Goal: Task Accomplishment & Management: Use online tool/utility

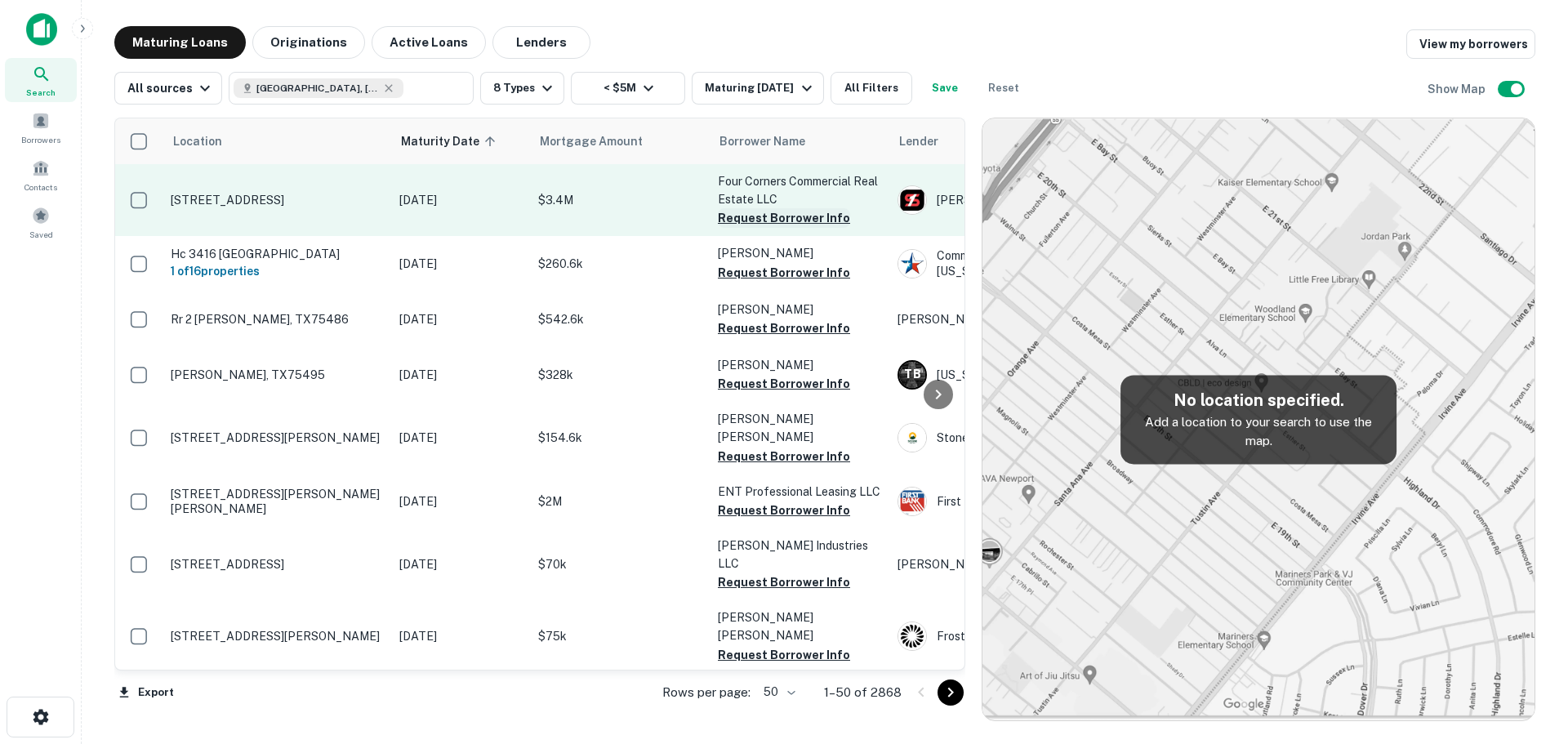
click at [793, 213] on button "Request Borrower Info" at bounding box center [784, 218] width 132 height 19
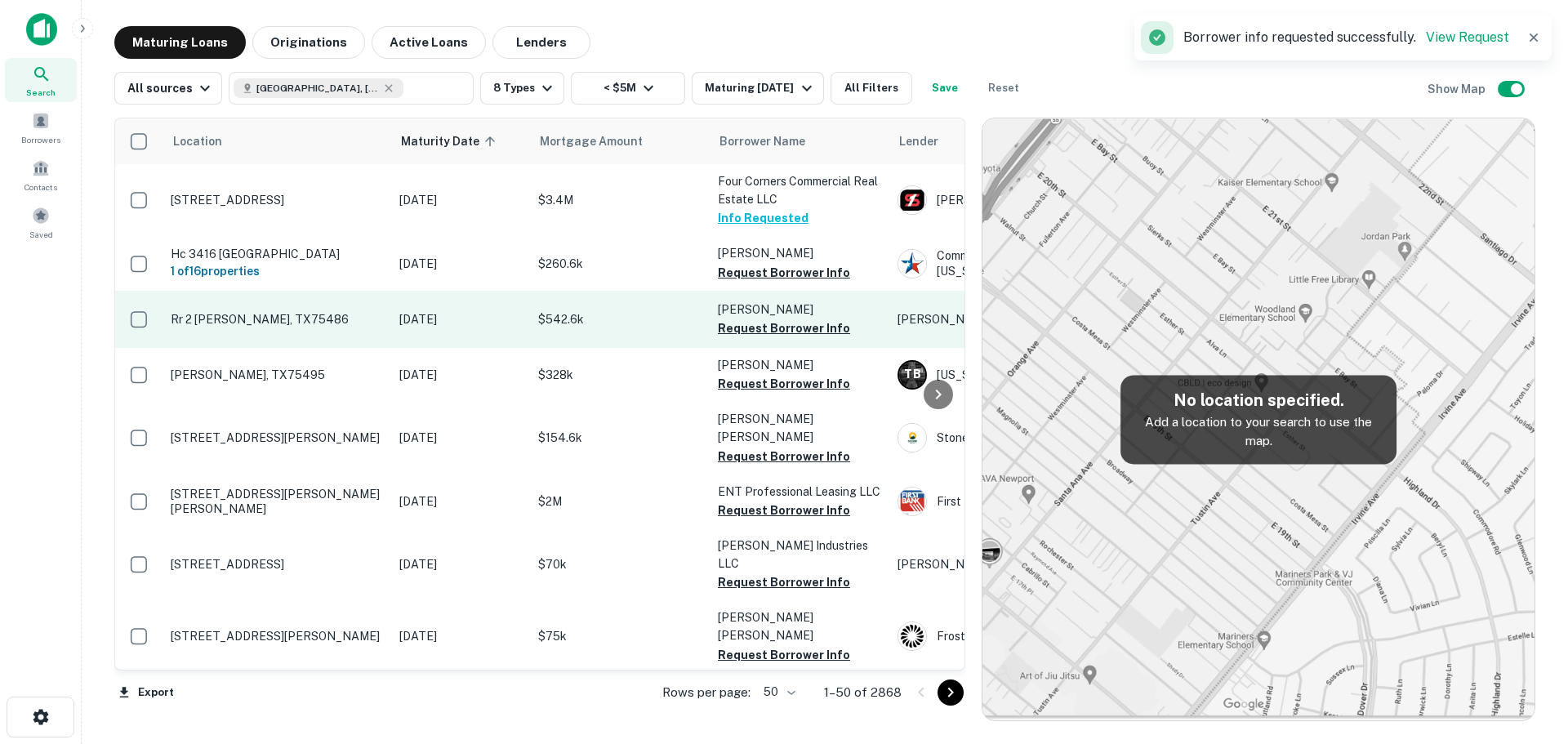
click at [791, 269] on button "Request Borrower Info" at bounding box center [784, 273] width 132 height 19
click at [782, 329] on button "Request Borrower Info" at bounding box center [784, 328] width 132 height 19
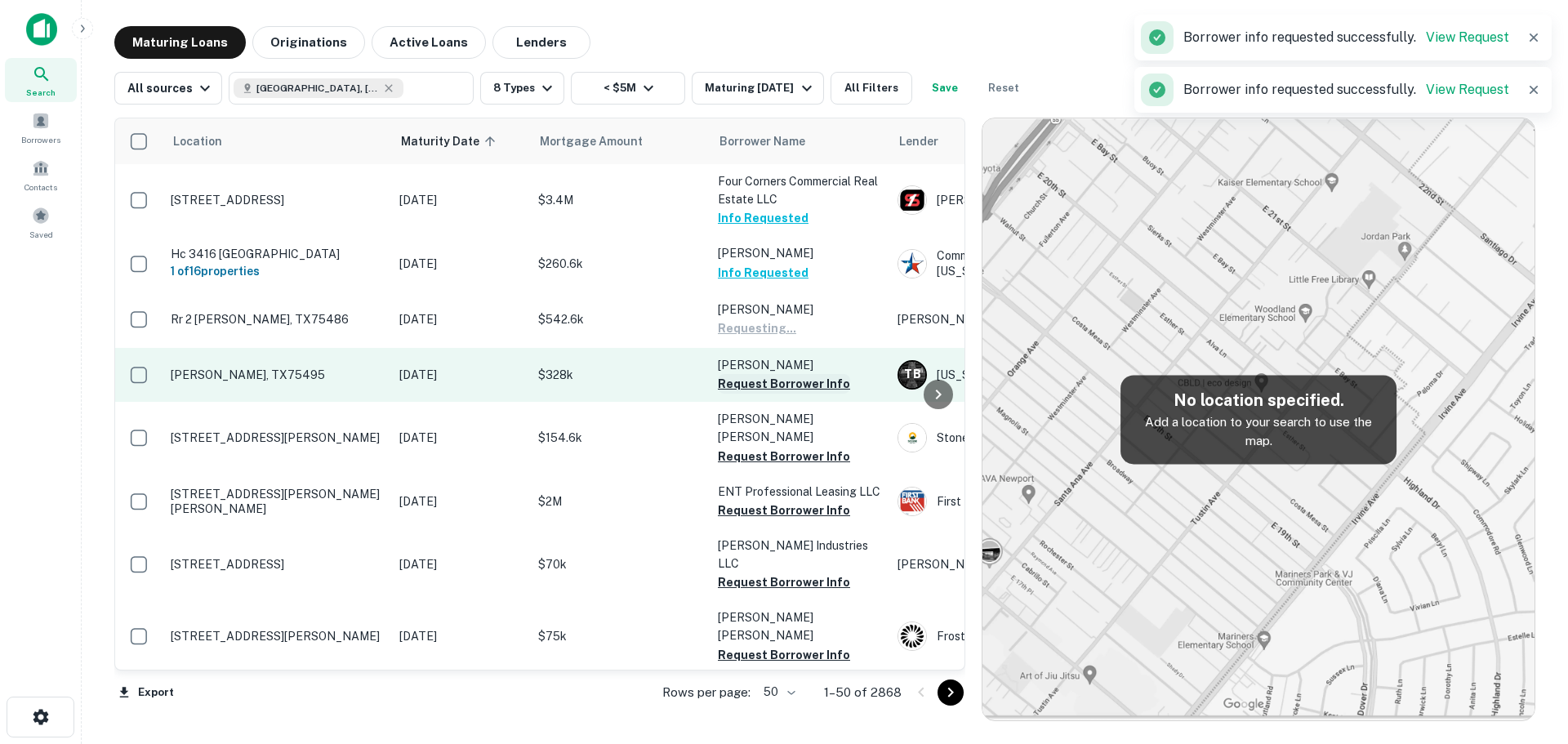
click at [770, 382] on button "Request Borrower Info" at bounding box center [784, 384] width 132 height 19
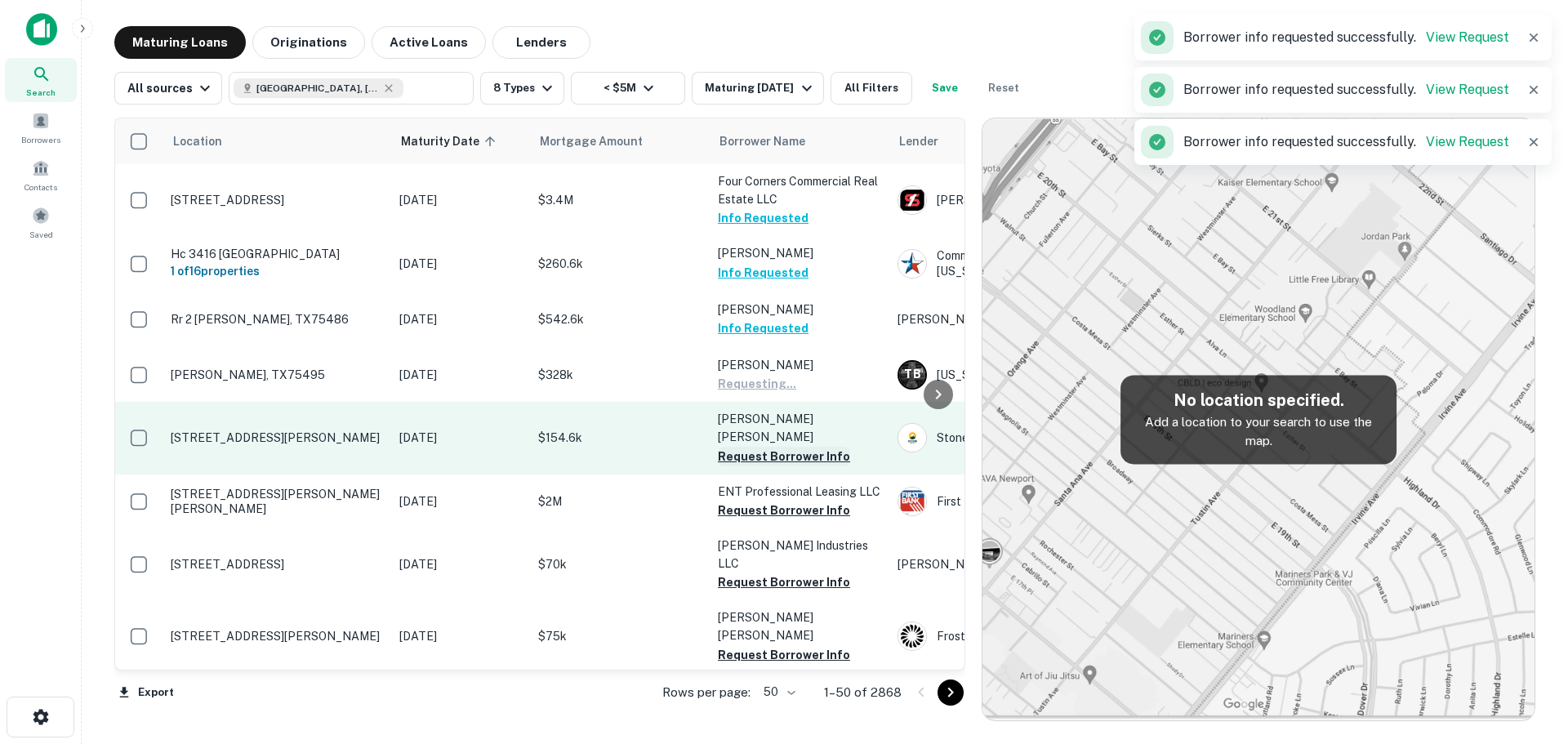
click at [766, 447] on button "Request Borrower Info" at bounding box center [784, 457] width 132 height 19
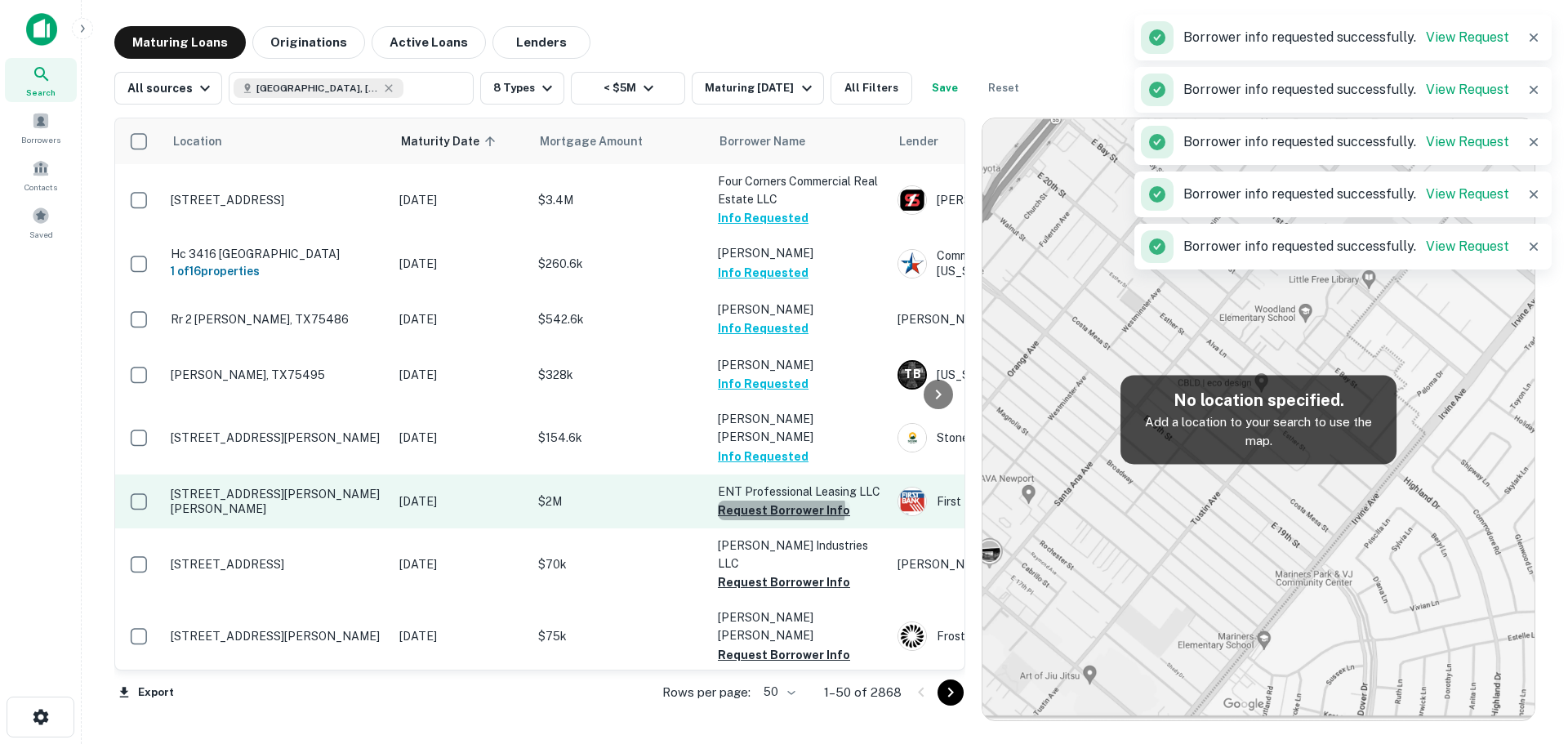
click at [781, 500] on button "Request Borrower Info" at bounding box center [784, 510] width 132 height 19
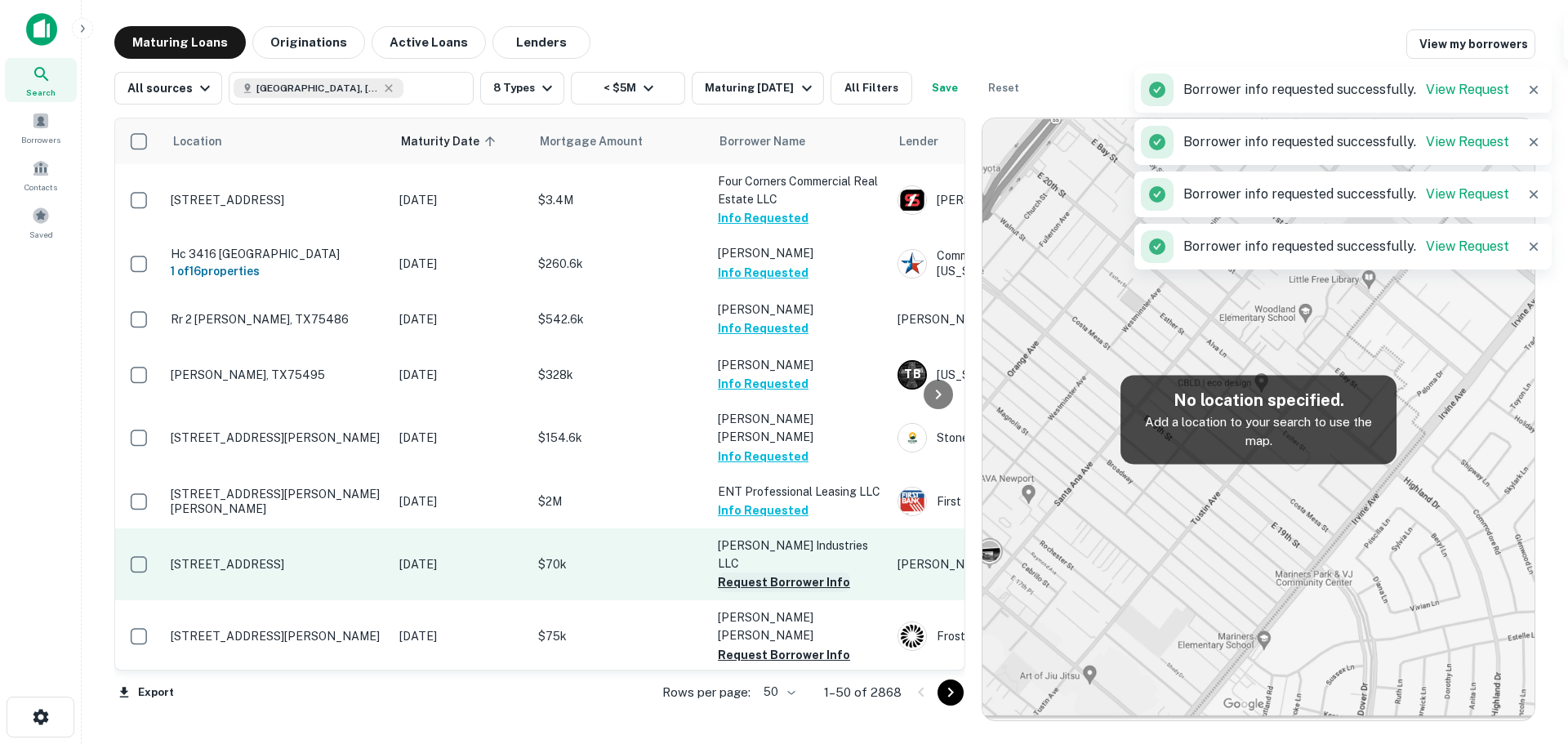
click at [776, 572] on button "Request Borrower Info" at bounding box center [784, 582] width 132 height 19
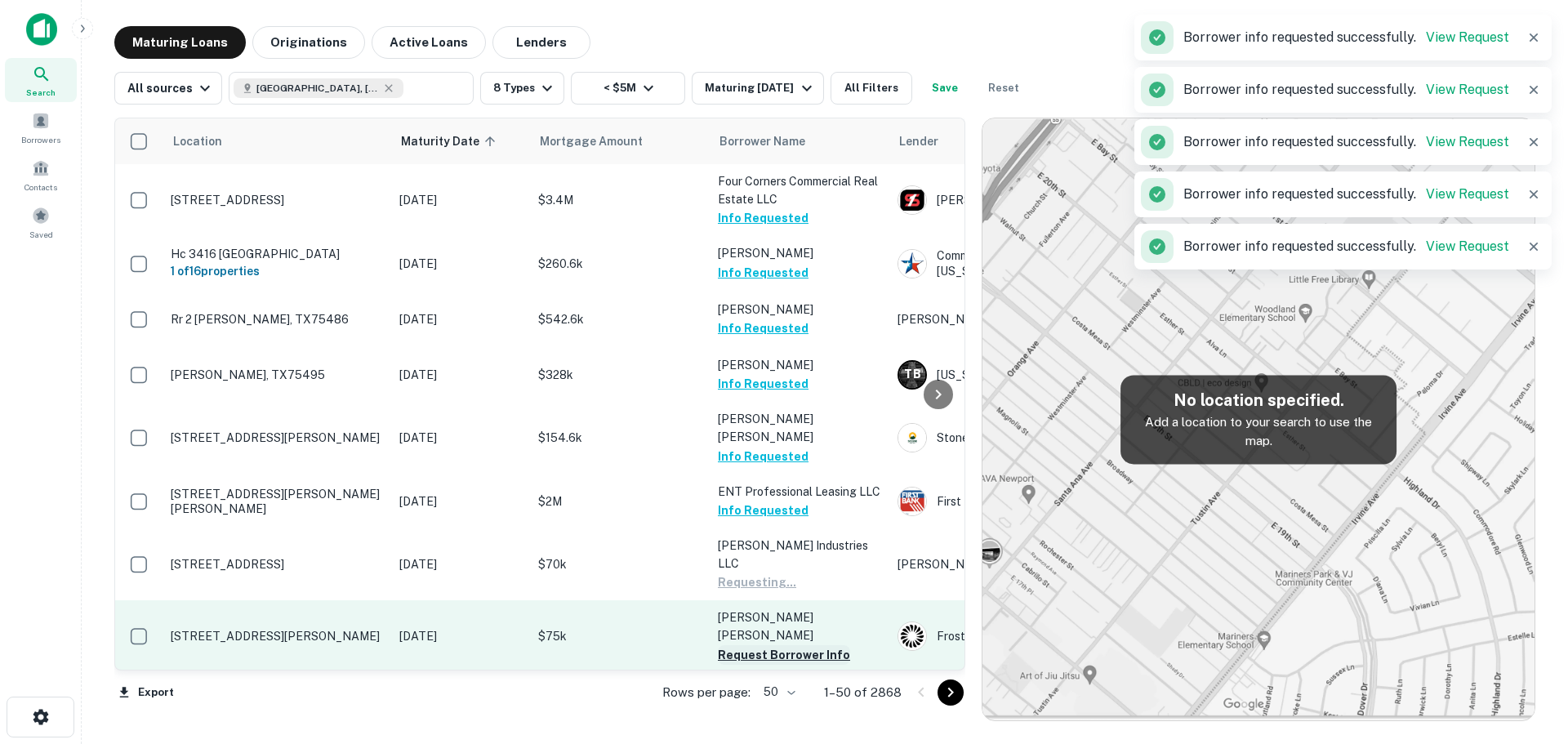
click at [776, 645] on button "Request Borrower Info" at bounding box center [784, 655] width 132 height 19
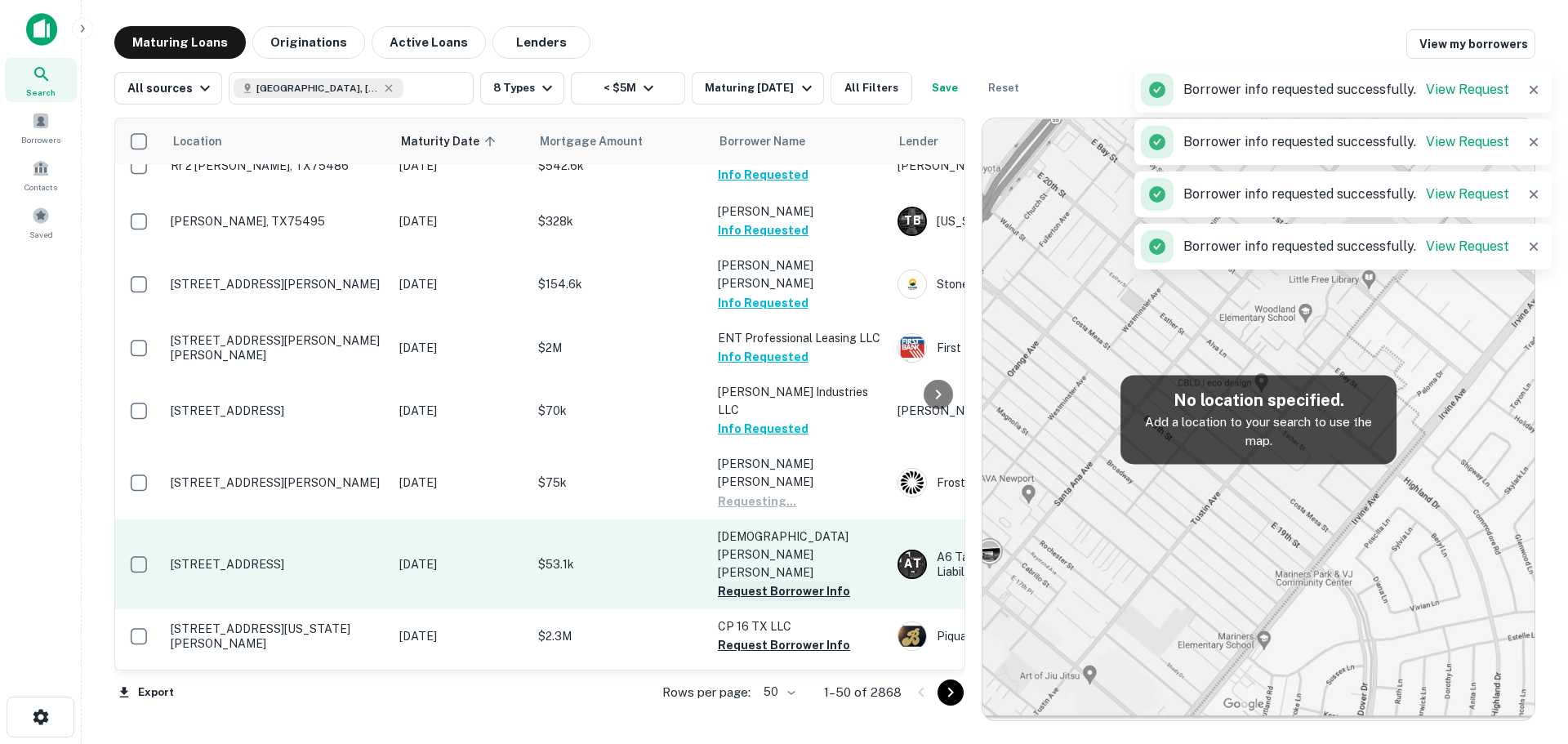
scroll to position [163, 0]
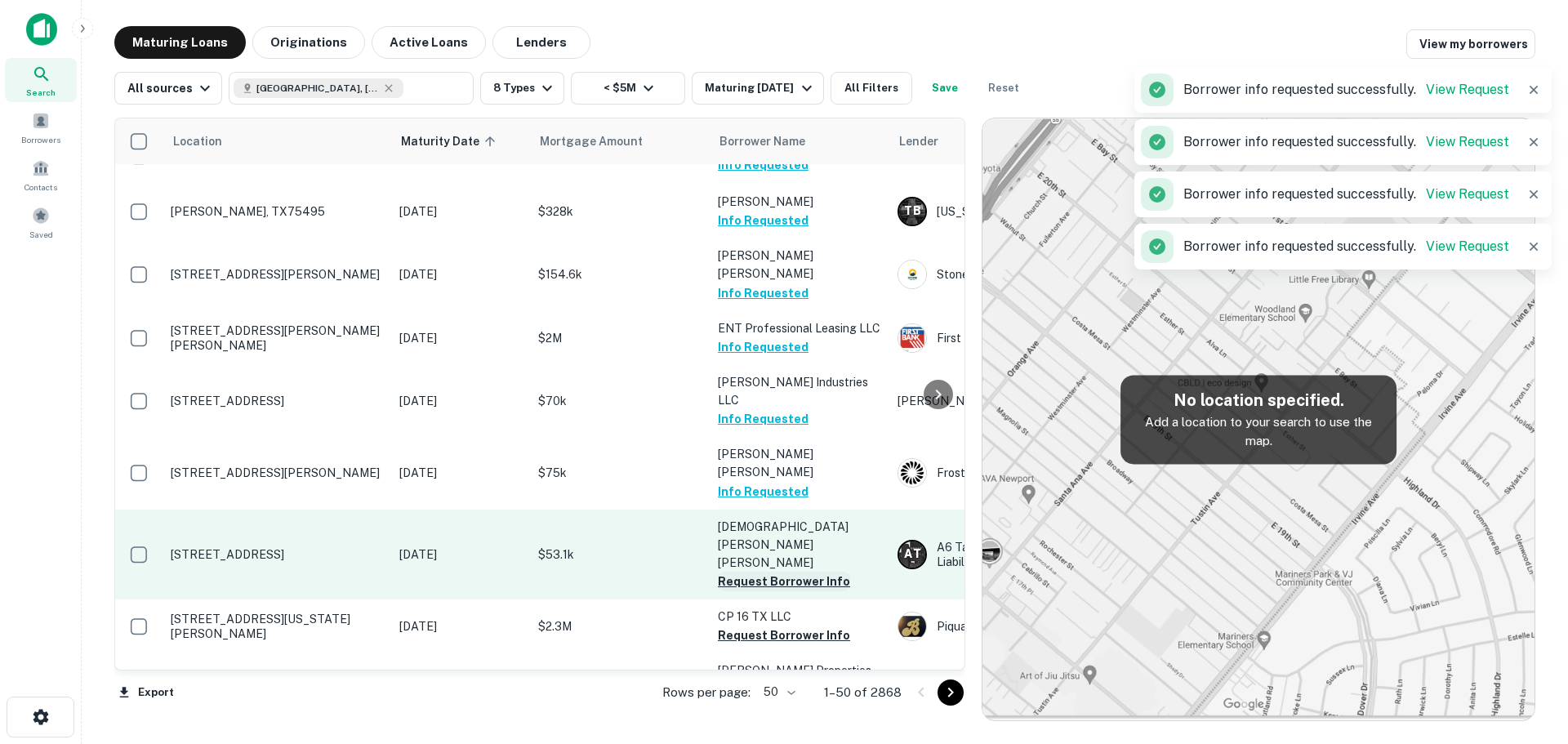
click at [774, 571] on button "Request Borrower Info" at bounding box center [784, 581] width 132 height 19
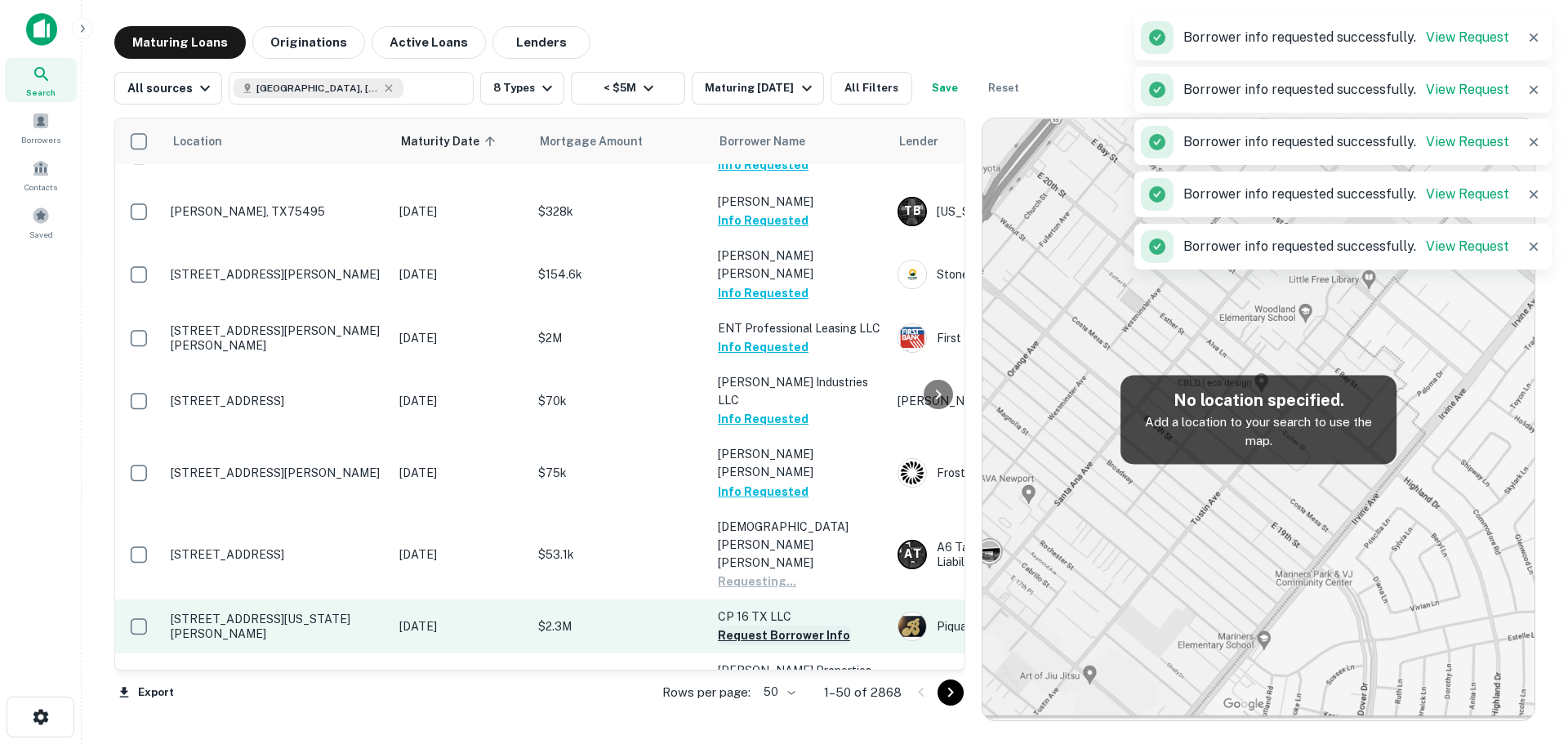
click at [783, 626] on button "Request Borrower Info" at bounding box center [784, 635] width 132 height 19
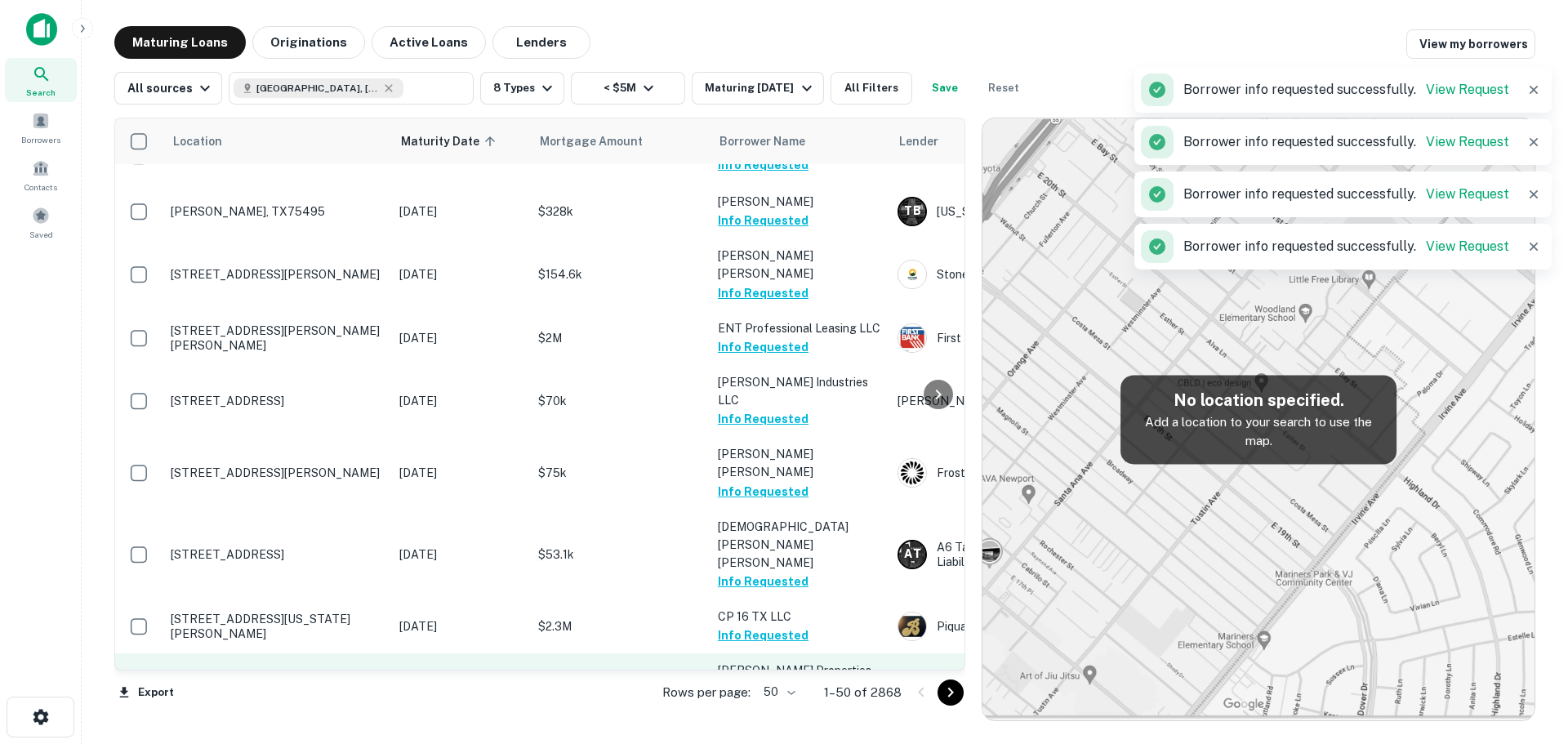
click at [745, 698] on button "Request Borrower Info" at bounding box center [784, 708] width 132 height 19
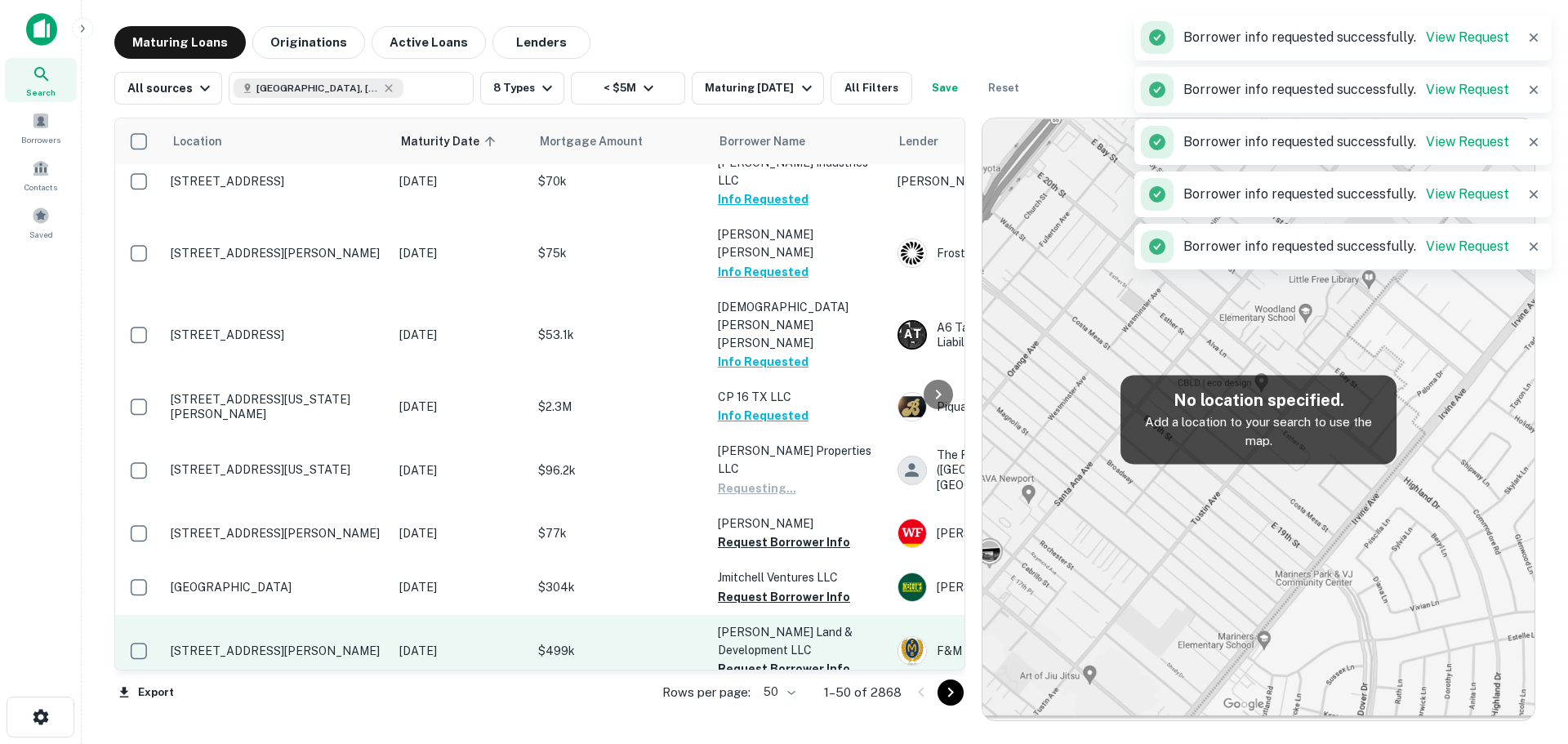
scroll to position [408, 0]
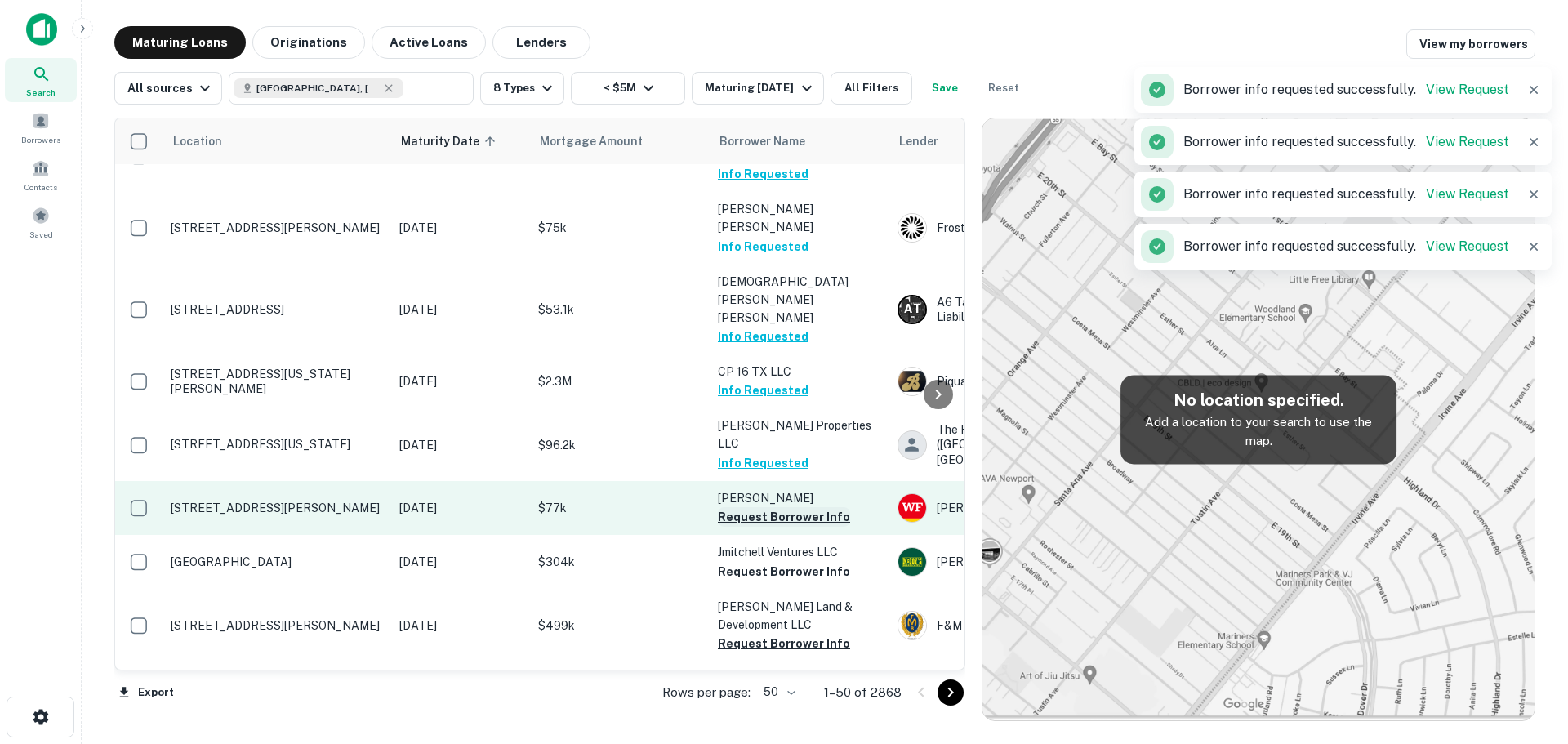
click at [786, 507] on button "Request Borrower Info" at bounding box center [784, 517] width 132 height 19
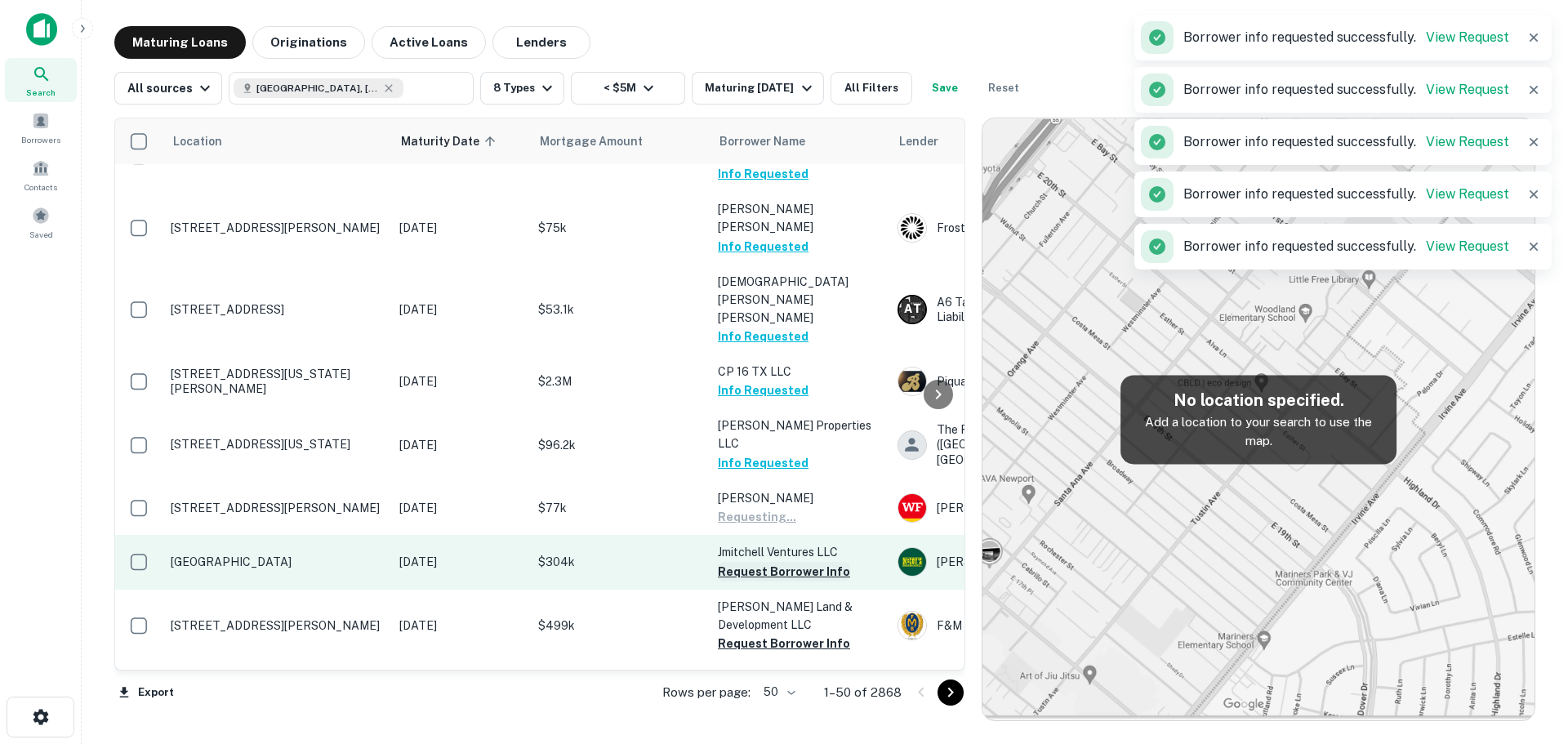
click at [786, 562] on button "Request Borrower Info" at bounding box center [784, 571] width 132 height 19
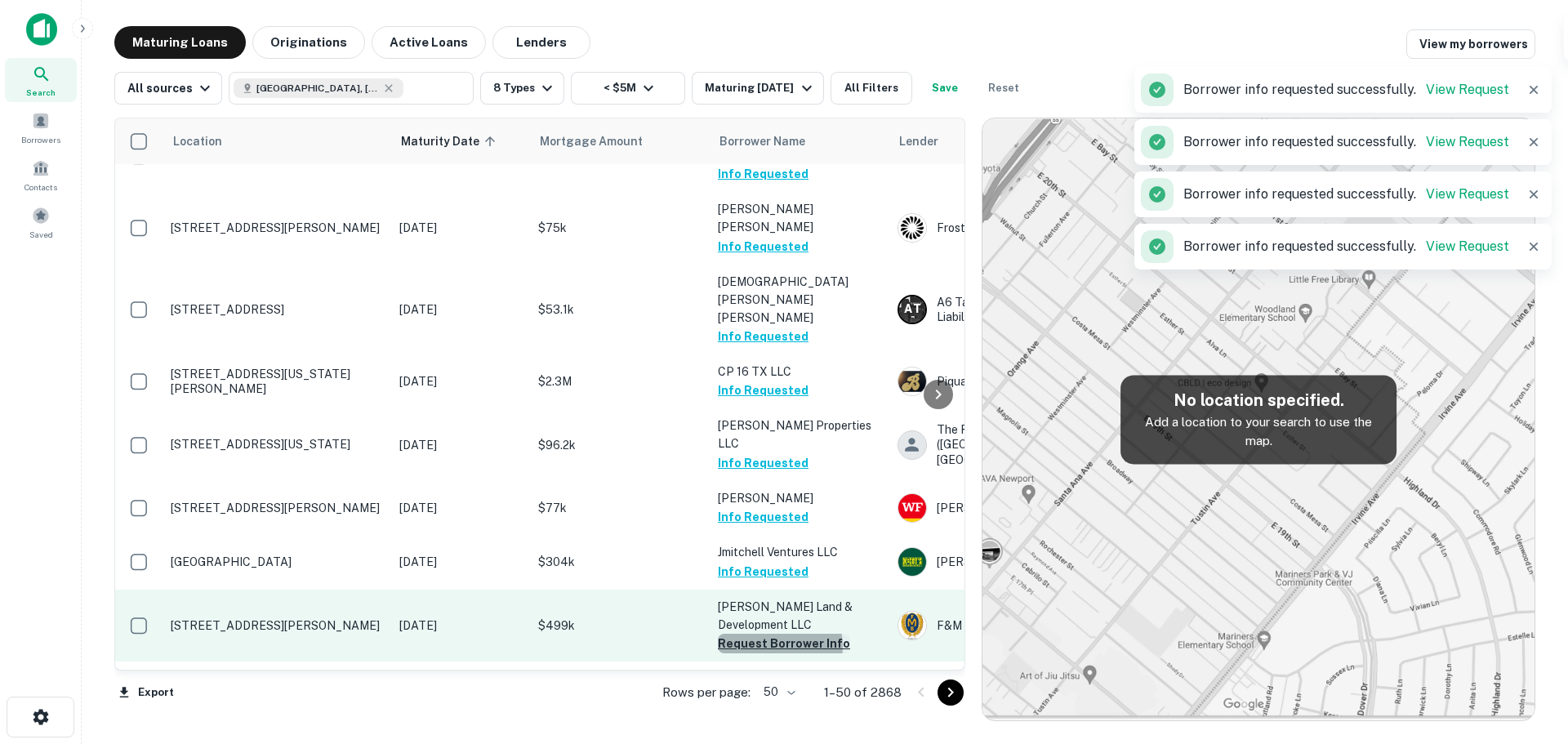
click at [779, 634] on button "Request Borrower Info" at bounding box center [784, 643] width 132 height 19
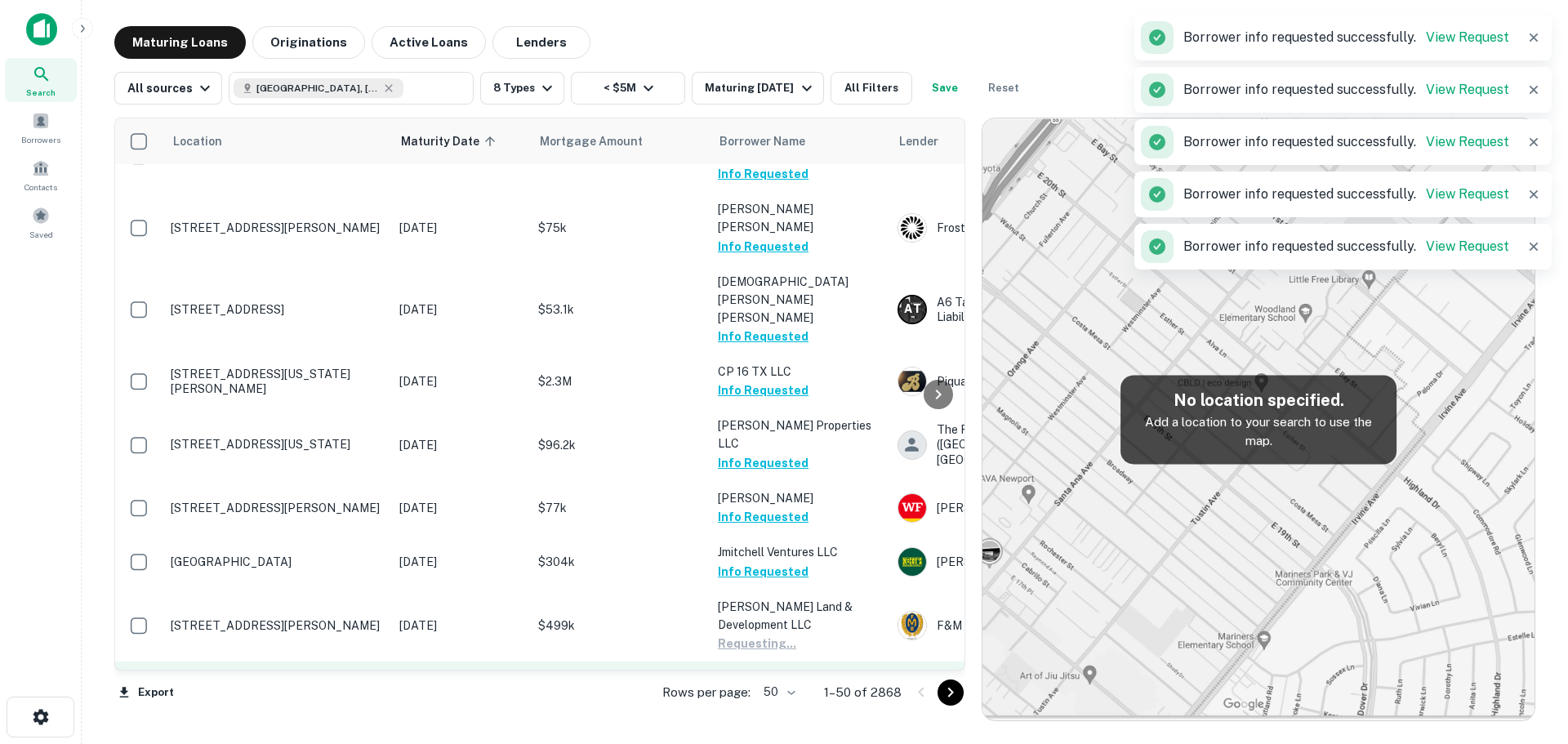
click at [766, 724] on button "Request Borrower Info" at bounding box center [784, 733] width 132 height 19
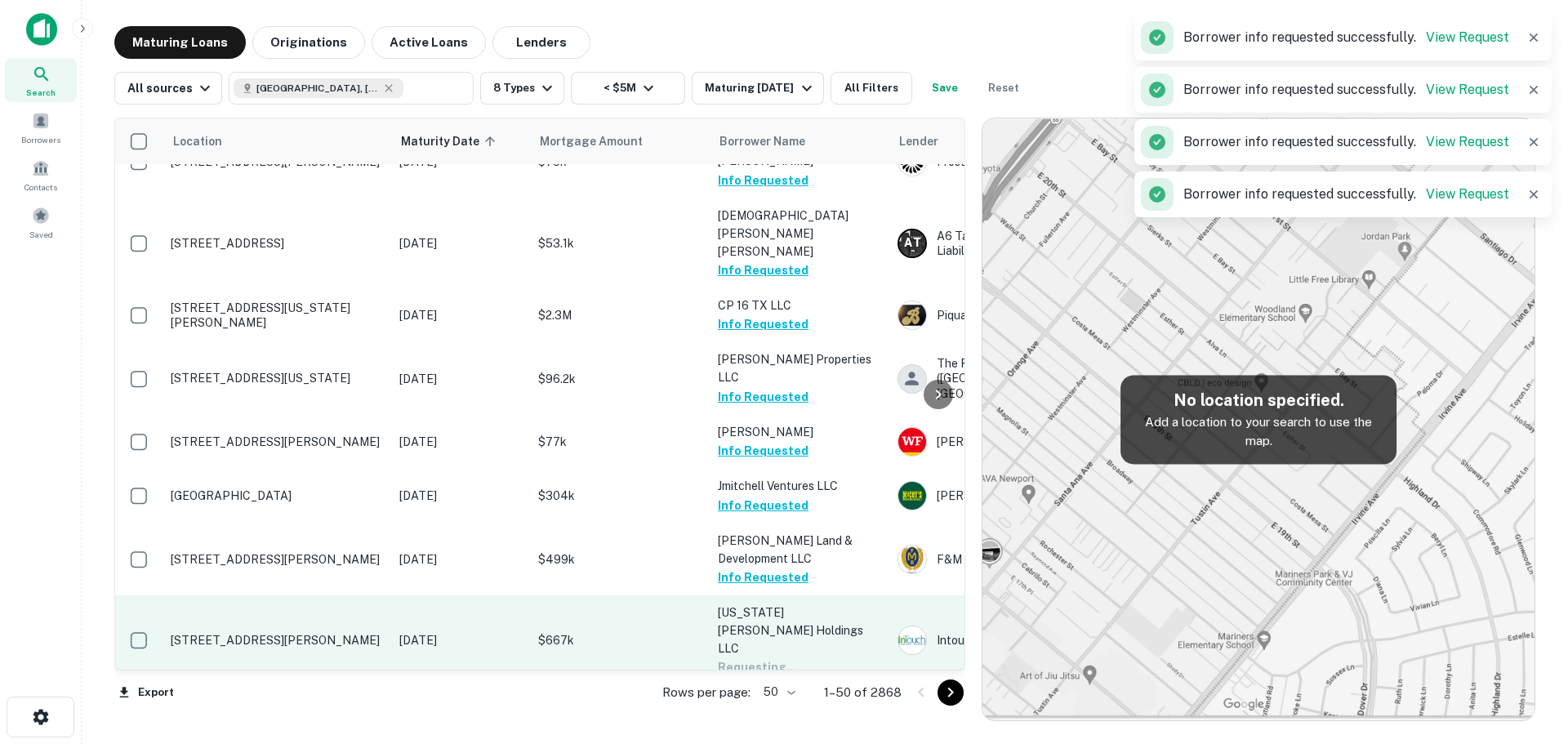
scroll to position [571, 0]
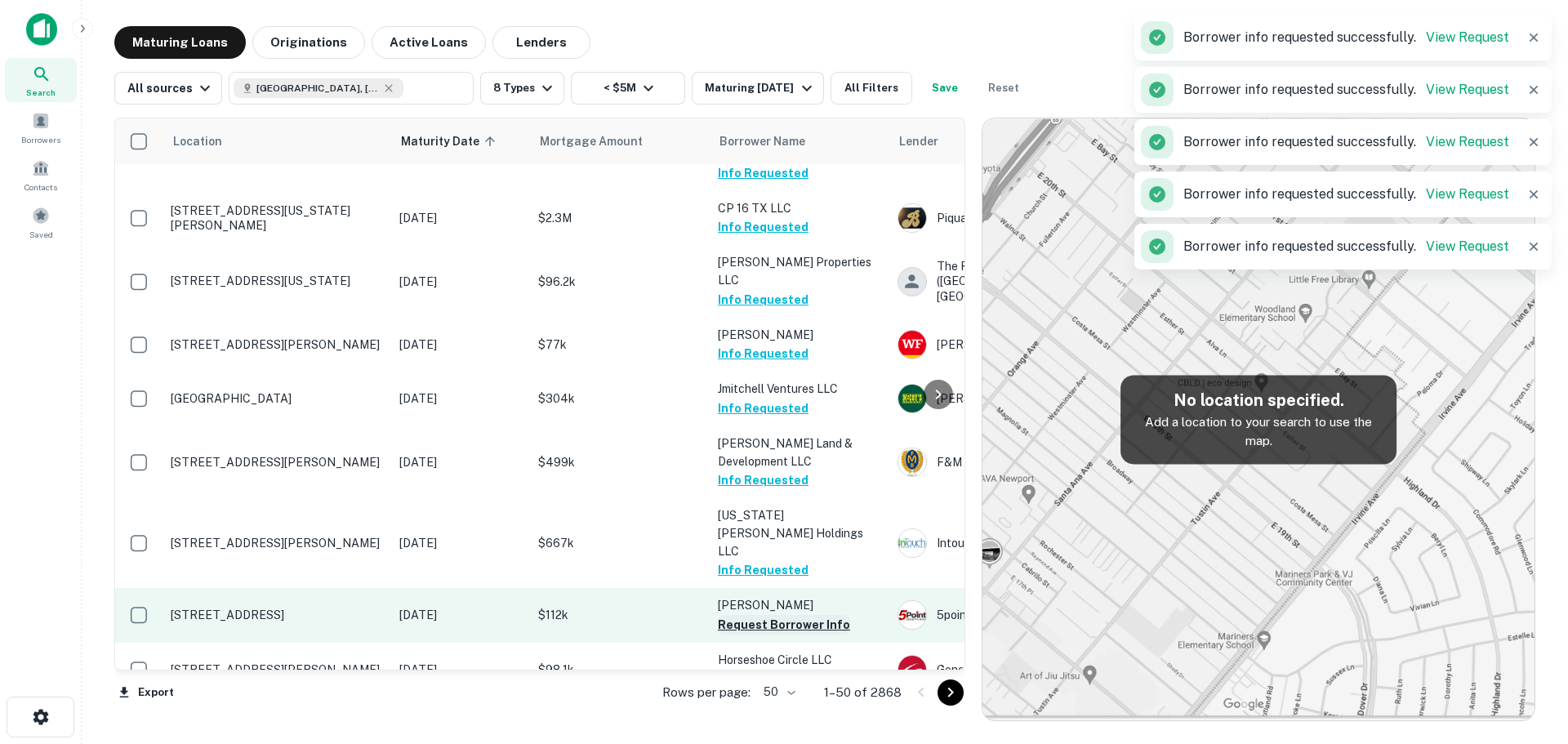
click at [775, 615] on button "Request Borrower Info" at bounding box center [784, 625] width 132 height 19
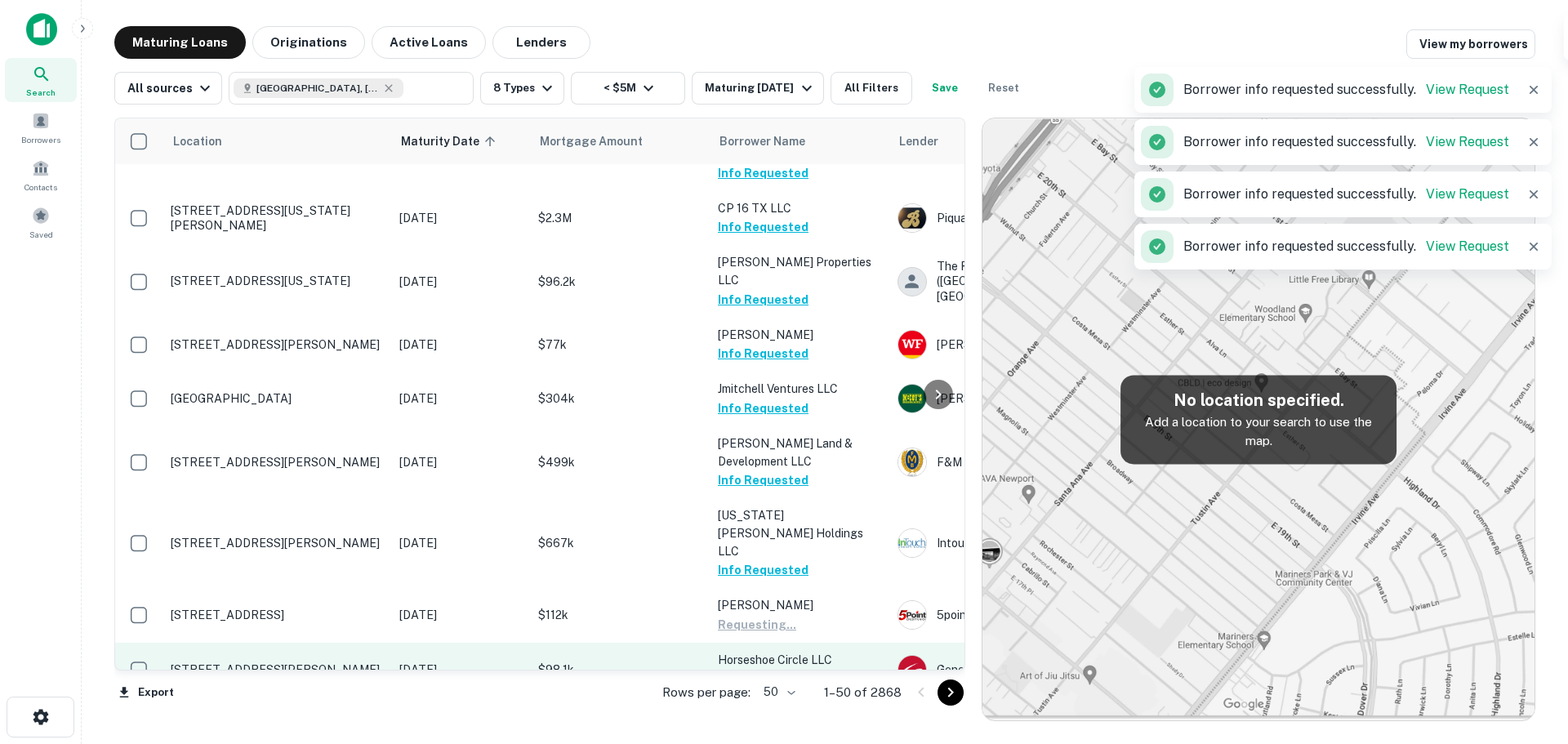
click at [763, 669] on button "Request Borrower Info" at bounding box center [784, 678] width 132 height 19
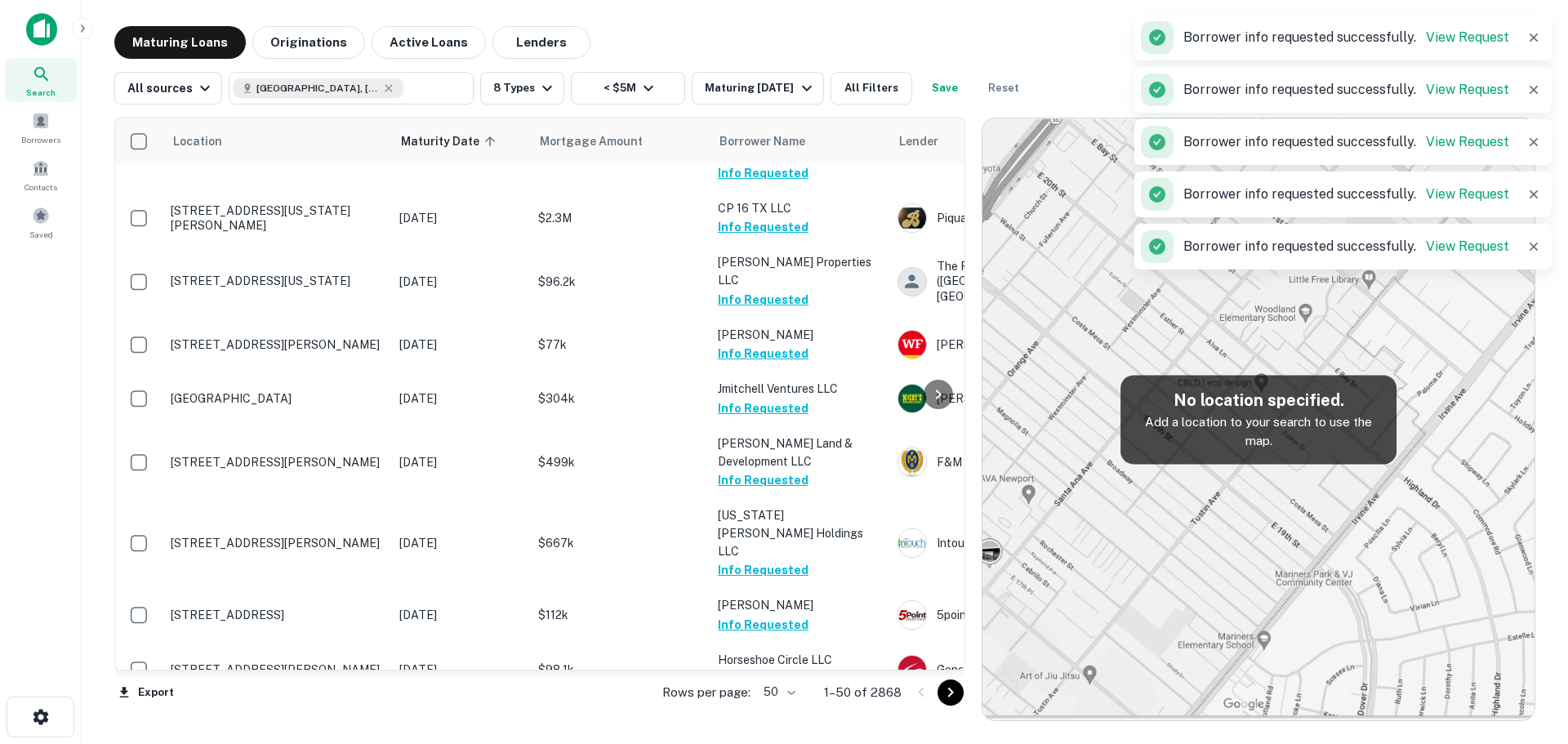
click at [775, 723] on button "Request Borrower Info" at bounding box center [784, 733] width 132 height 19
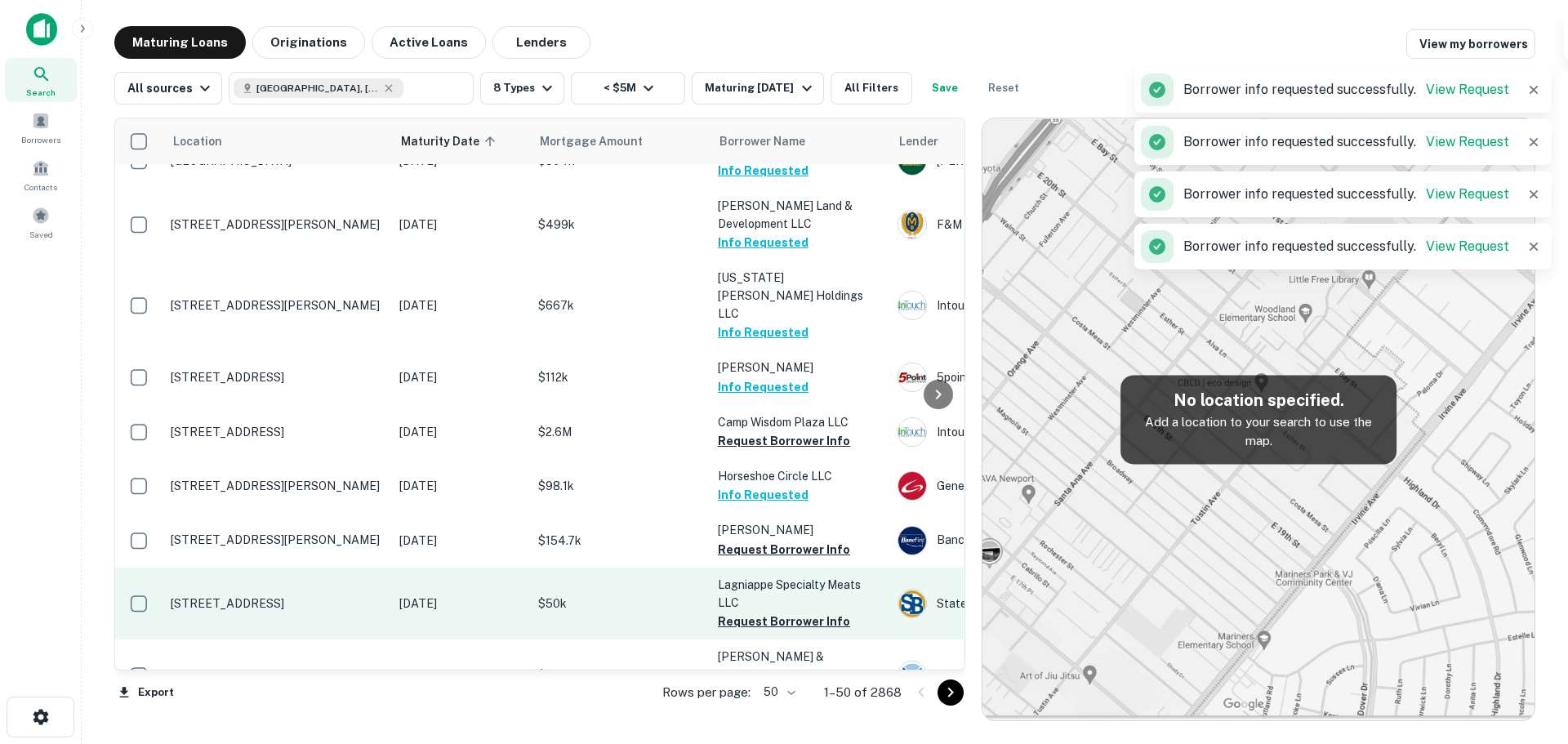
scroll to position [817, 0]
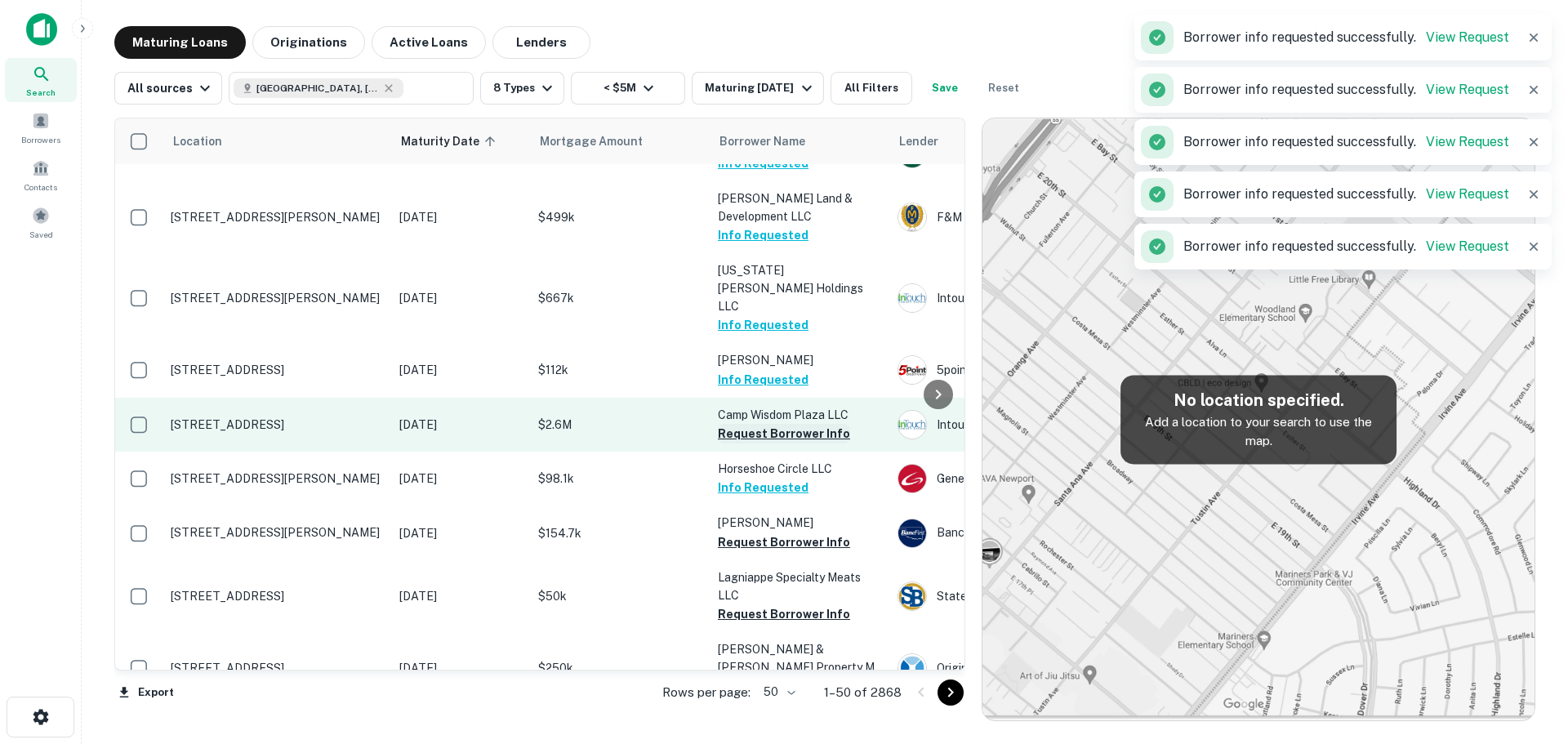
click at [811, 424] on button "Request Borrower Info" at bounding box center [784, 434] width 132 height 19
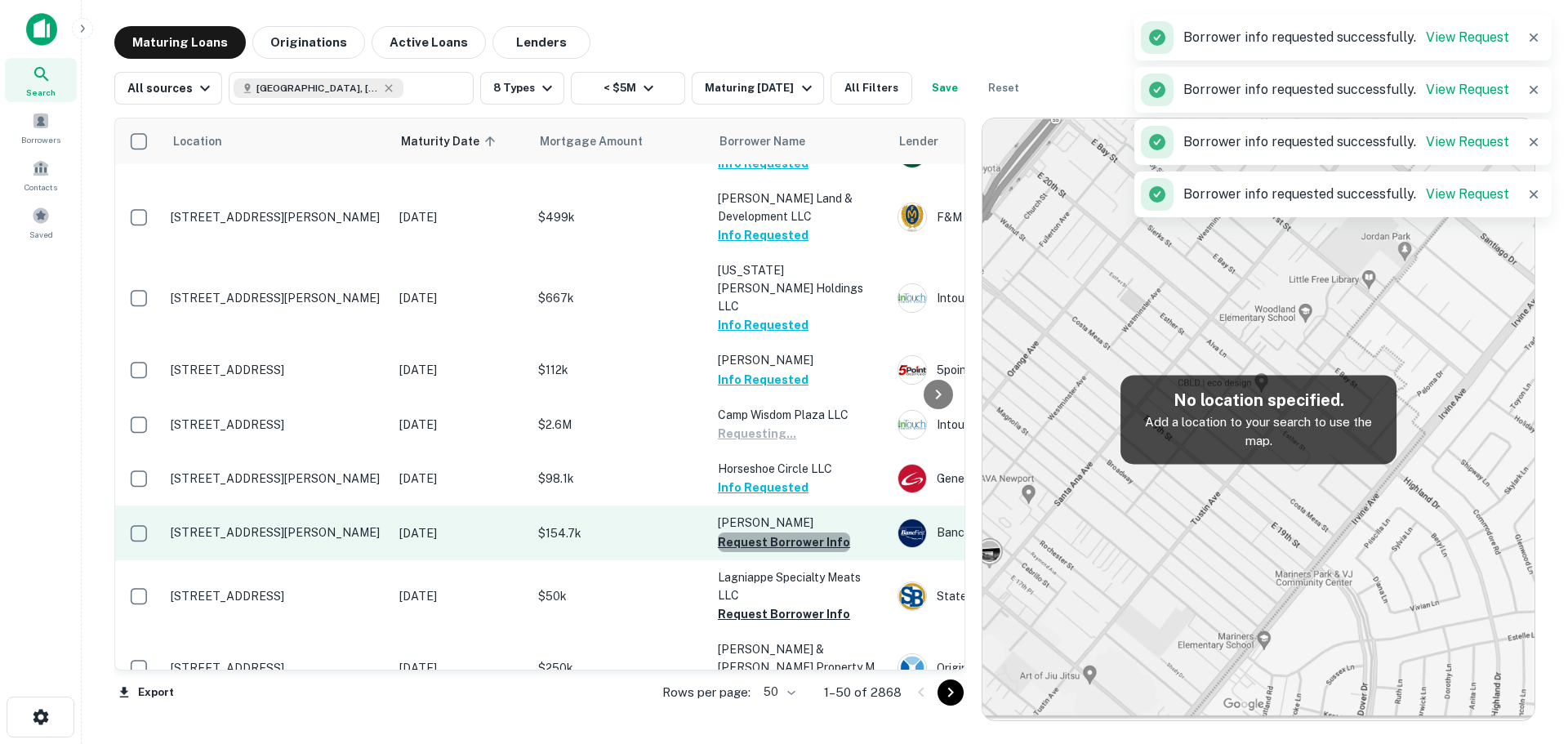
click at [788, 533] on button "Request Borrower Info" at bounding box center [784, 542] width 132 height 19
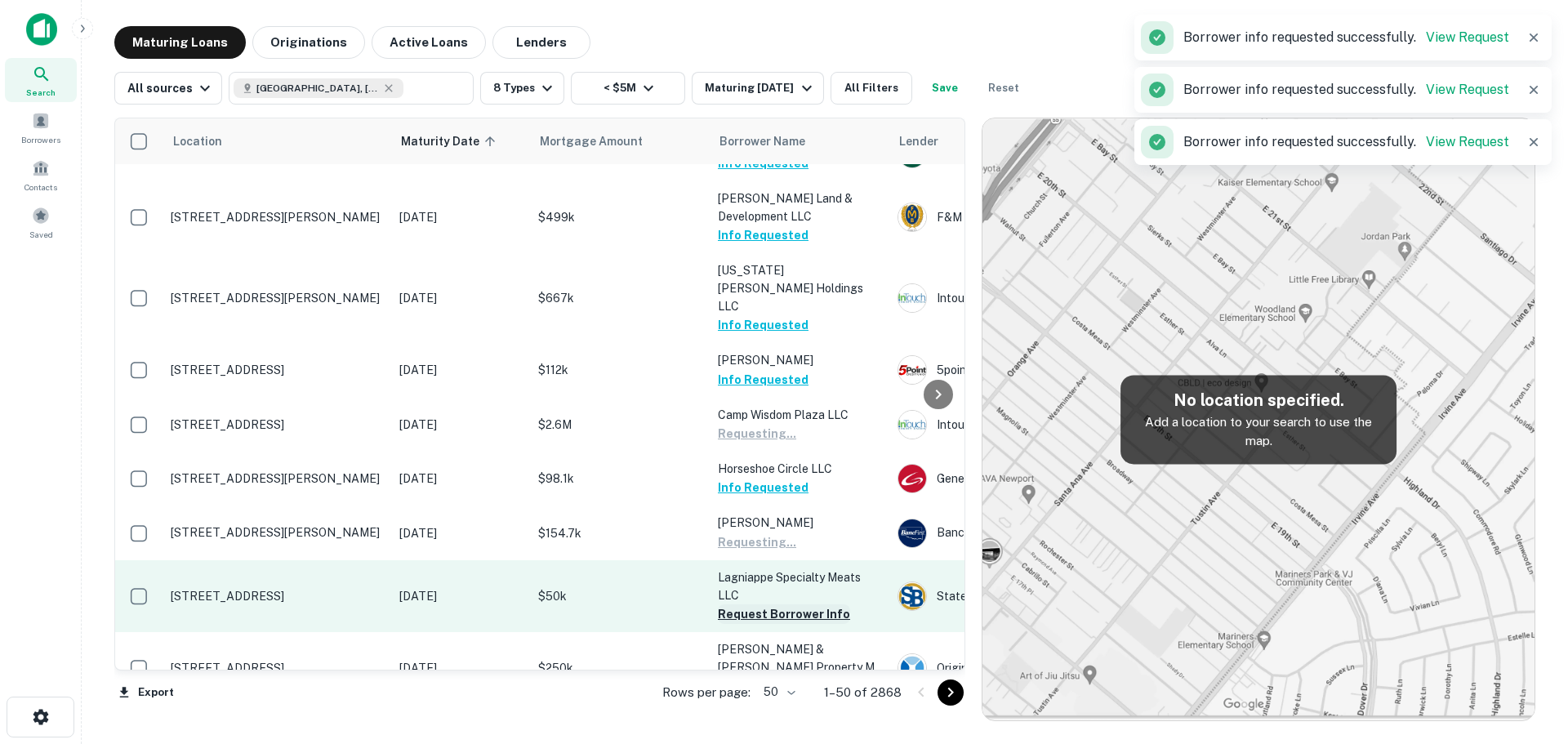
click at [780, 605] on button "Request Borrower Info" at bounding box center [784, 614] width 132 height 19
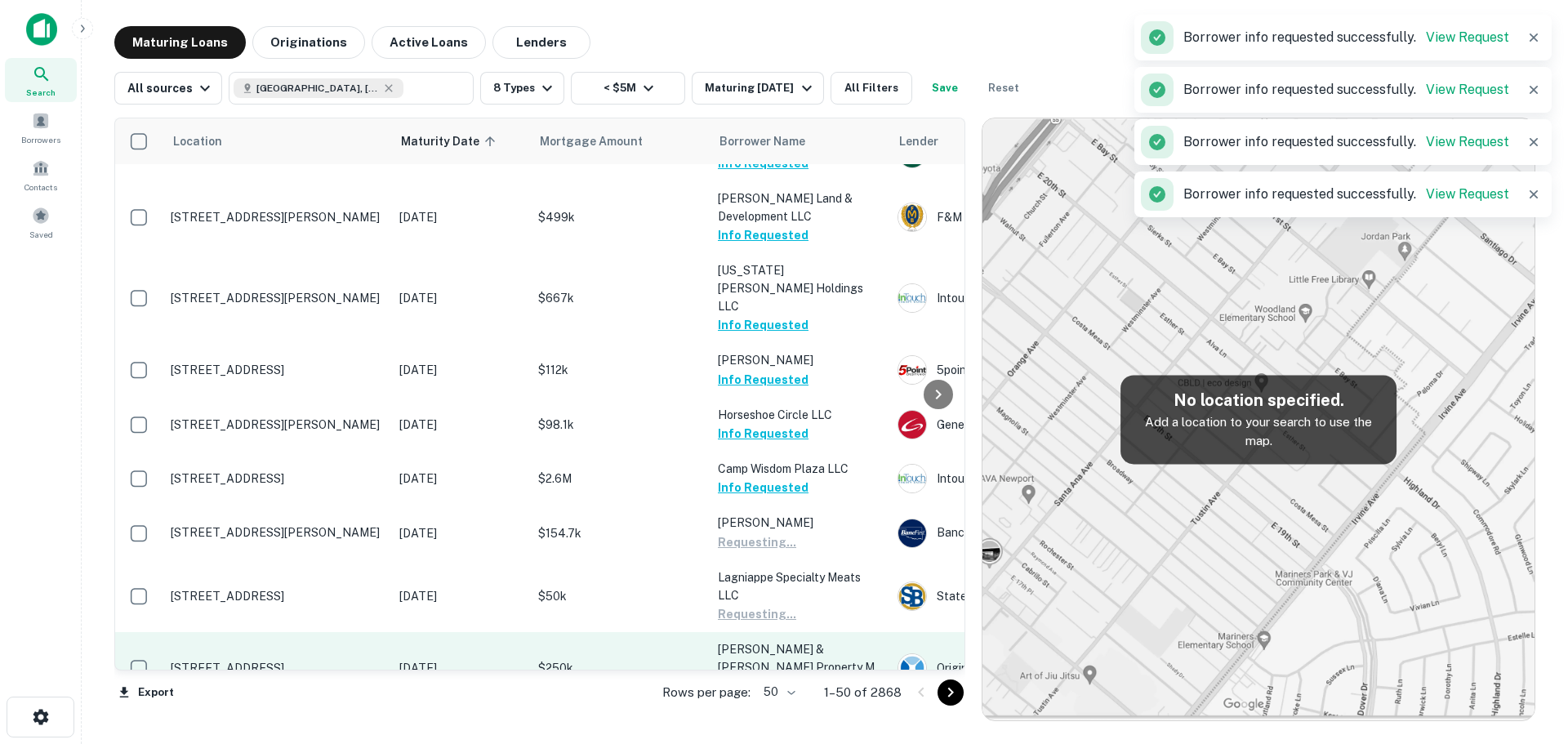
click at [771, 677] on button "Request Borrower Info" at bounding box center [784, 687] width 132 height 19
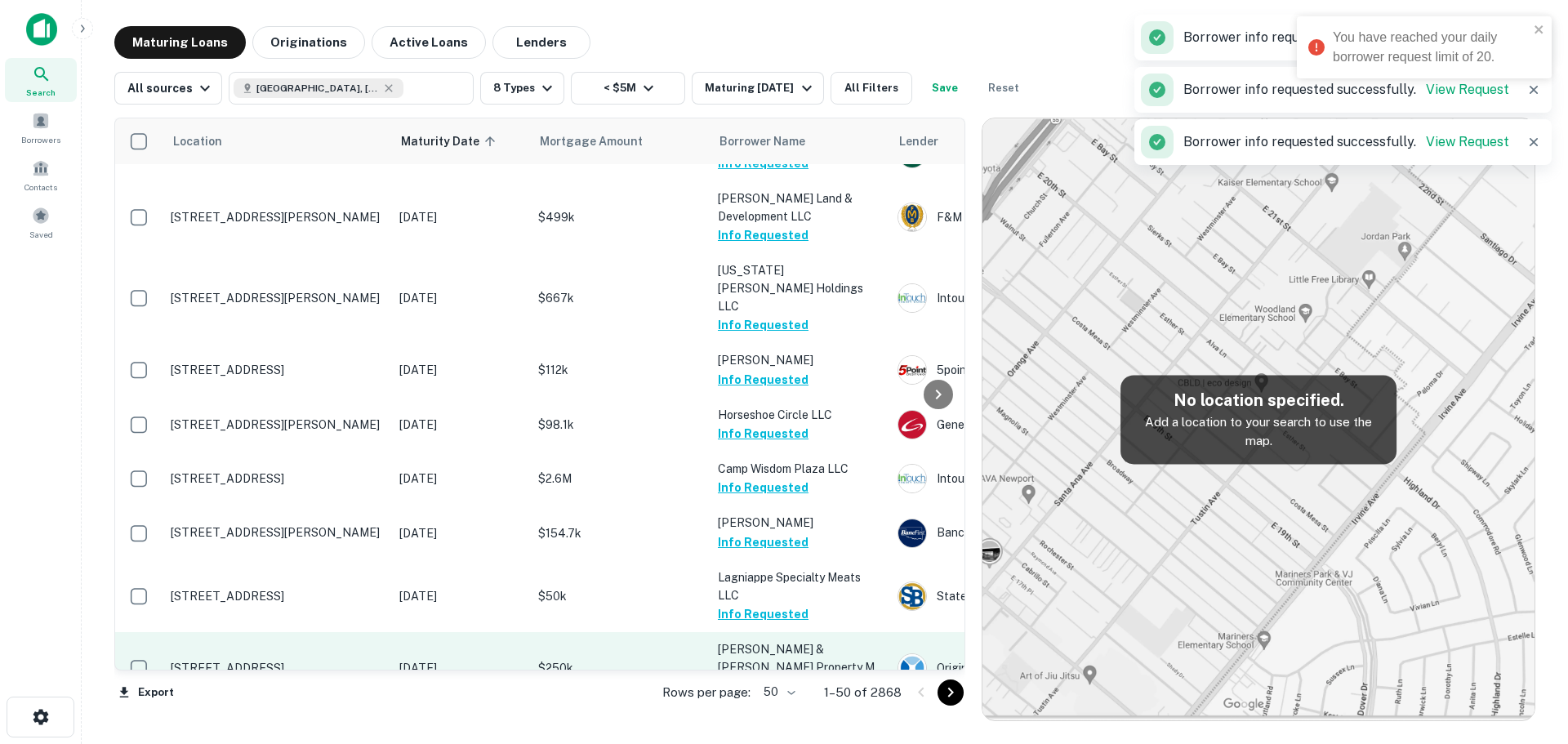
click at [777, 677] on button "Request Borrower Info" at bounding box center [784, 687] width 132 height 19
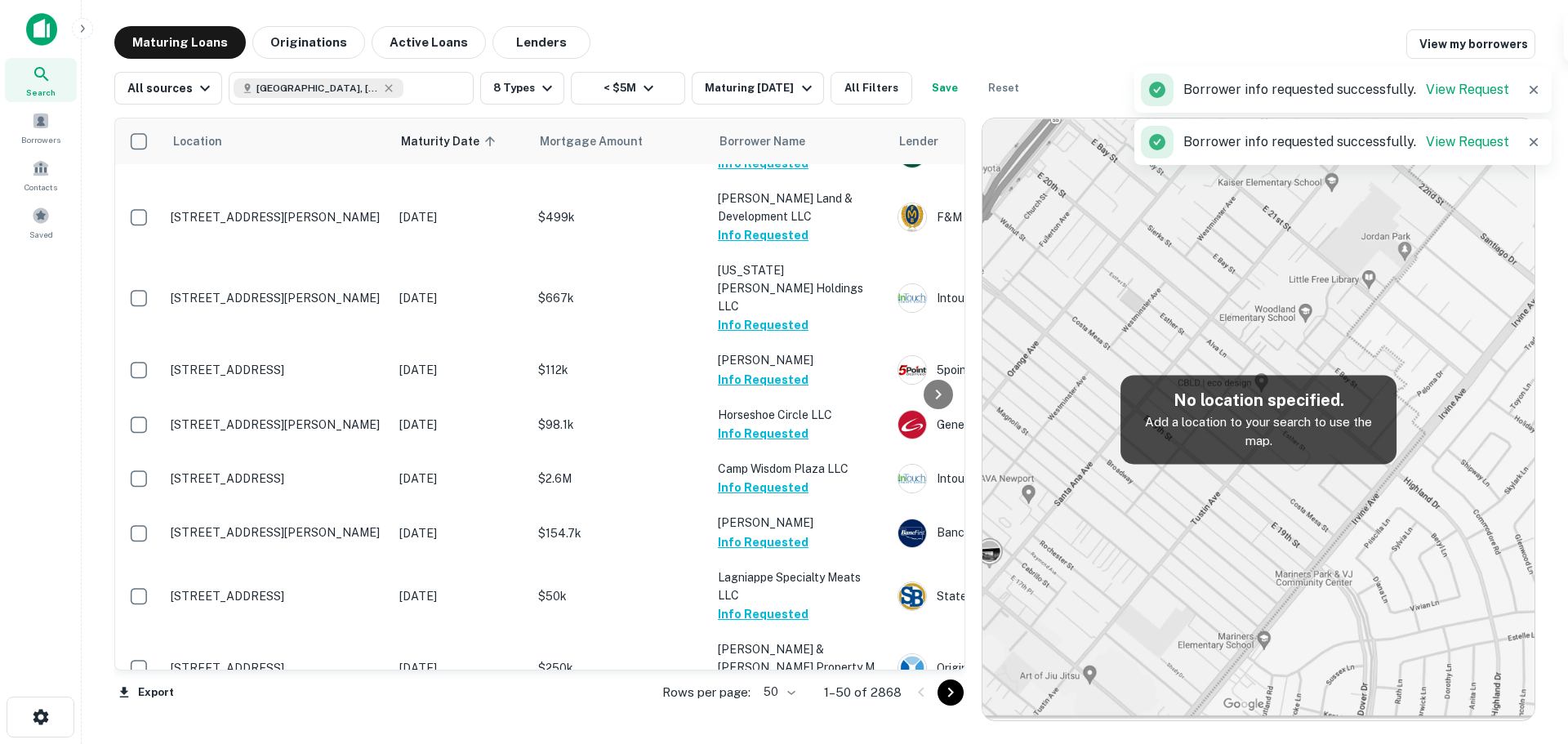
click at [763, 731] on button "Request Borrower Info" at bounding box center [784, 740] width 132 height 19
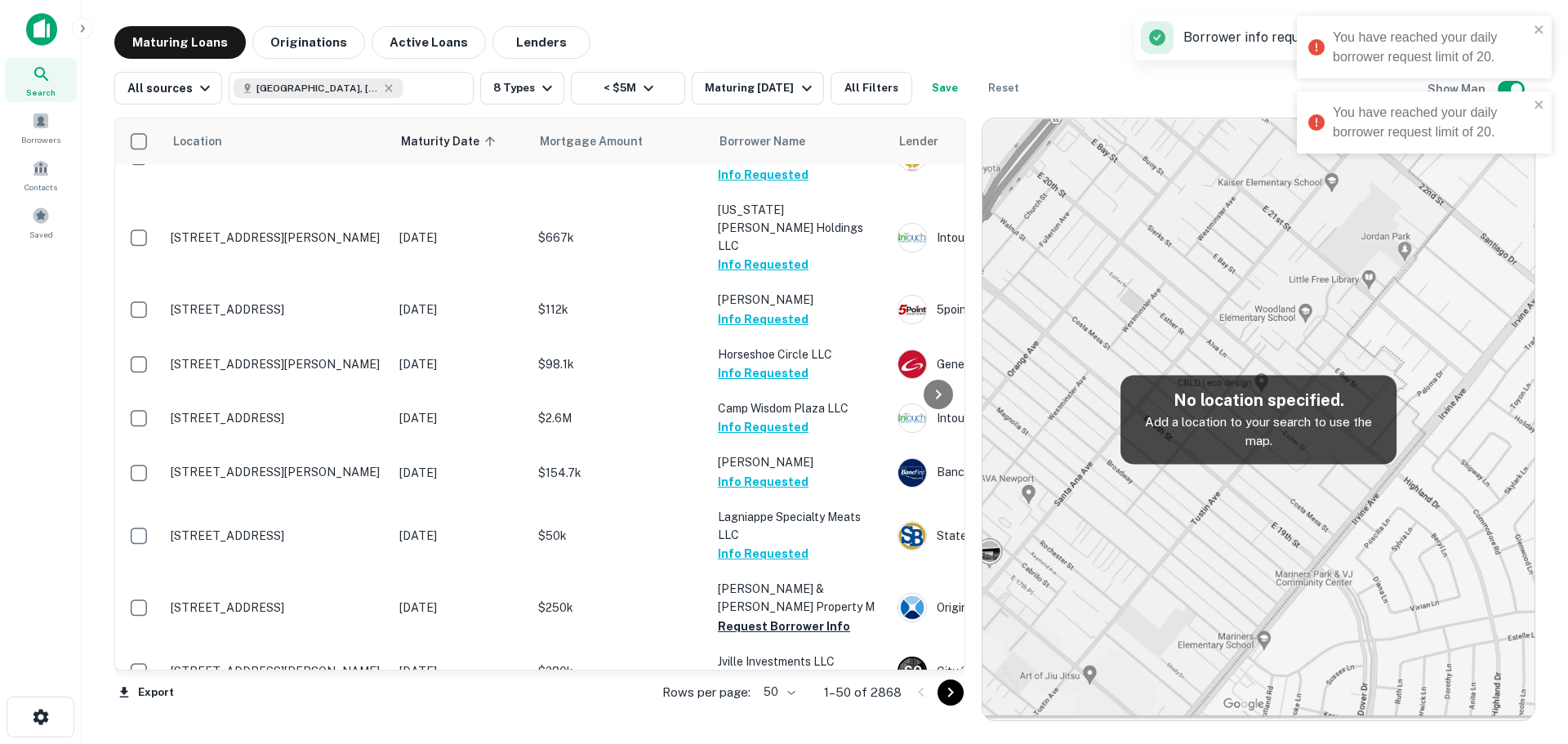
scroll to position [1062, 0]
